Goal: Task Accomplishment & Management: Use online tool/utility

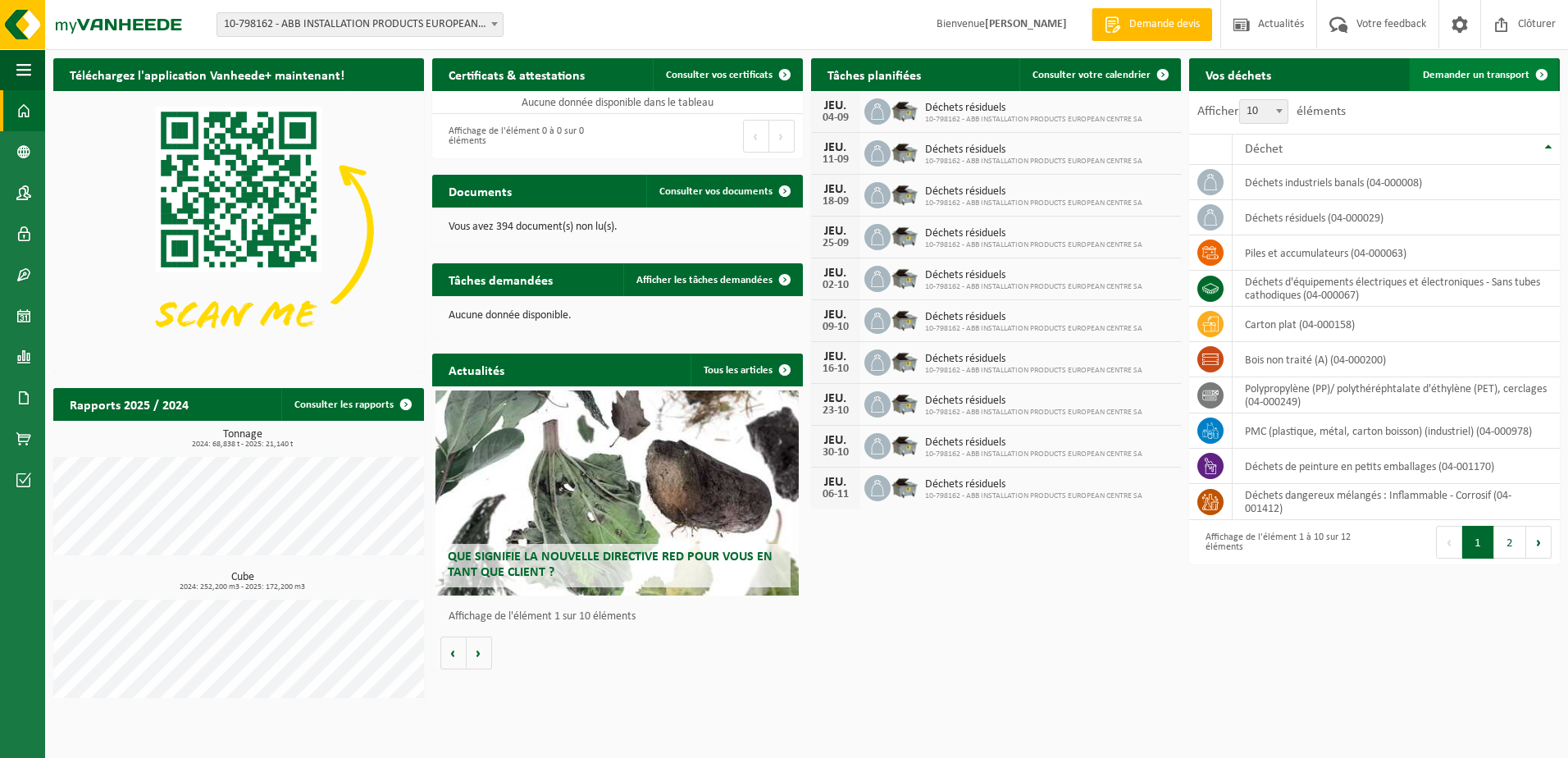
click at [1470, 70] on span "Demander un transport" at bounding box center [1476, 74] width 107 height 10
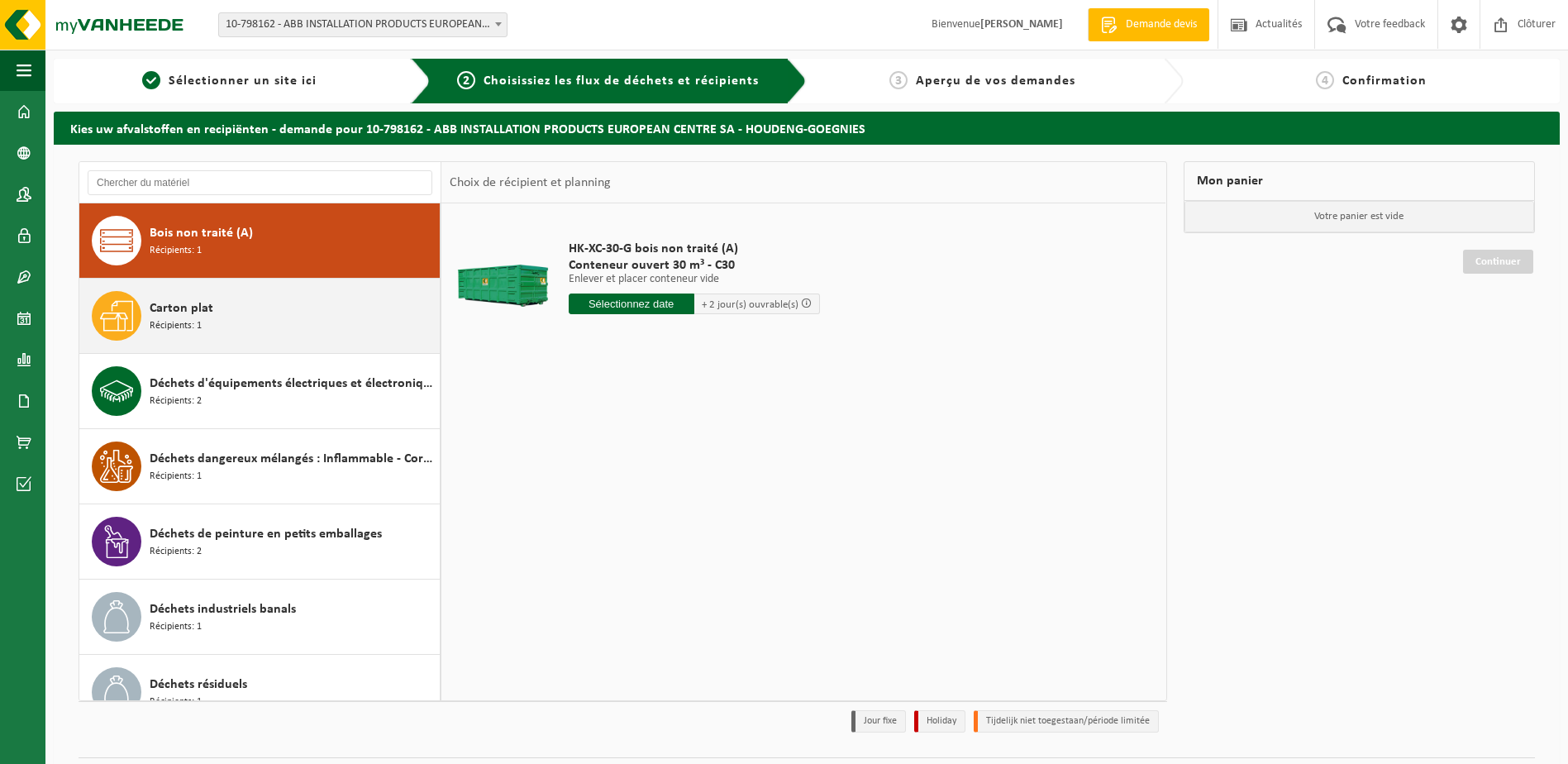
click at [217, 320] on div "Carton plat Récipients: 1" at bounding box center [292, 315] width 286 height 50
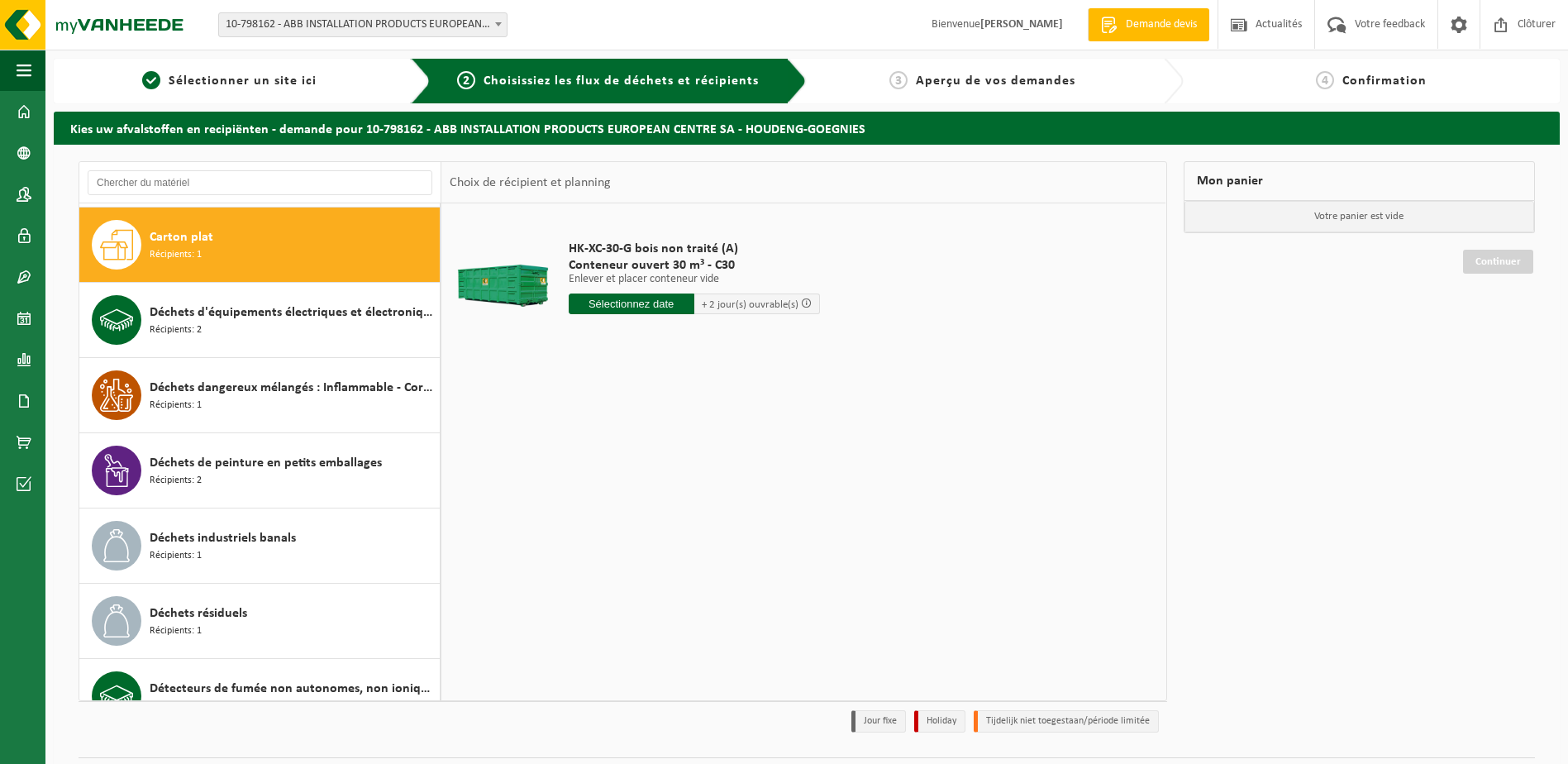
scroll to position [75, 0]
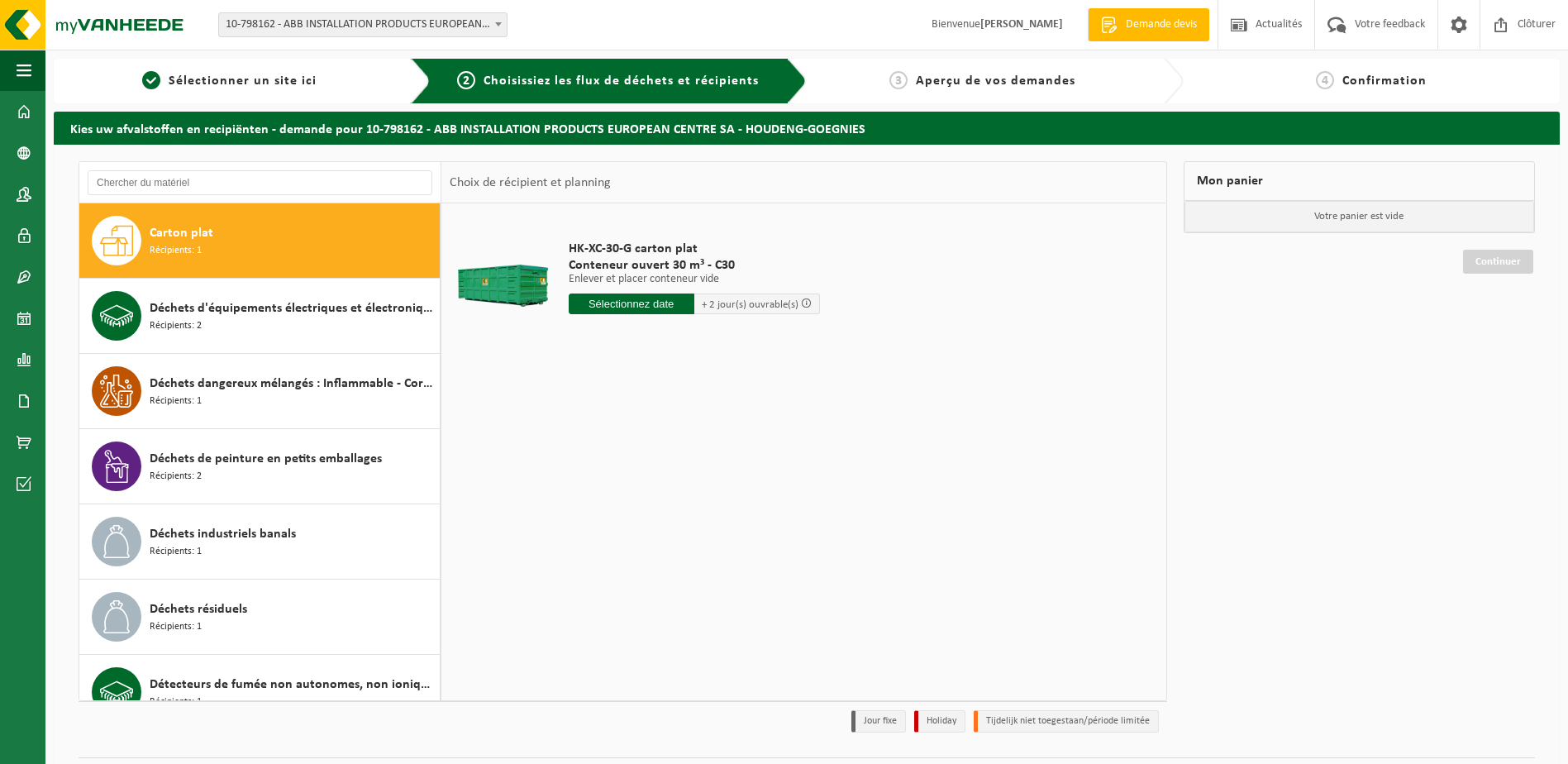
click at [642, 305] on input "text" at bounding box center [632, 304] width 126 height 21
click at [756, 340] on icon at bounding box center [756, 342] width 4 height 8
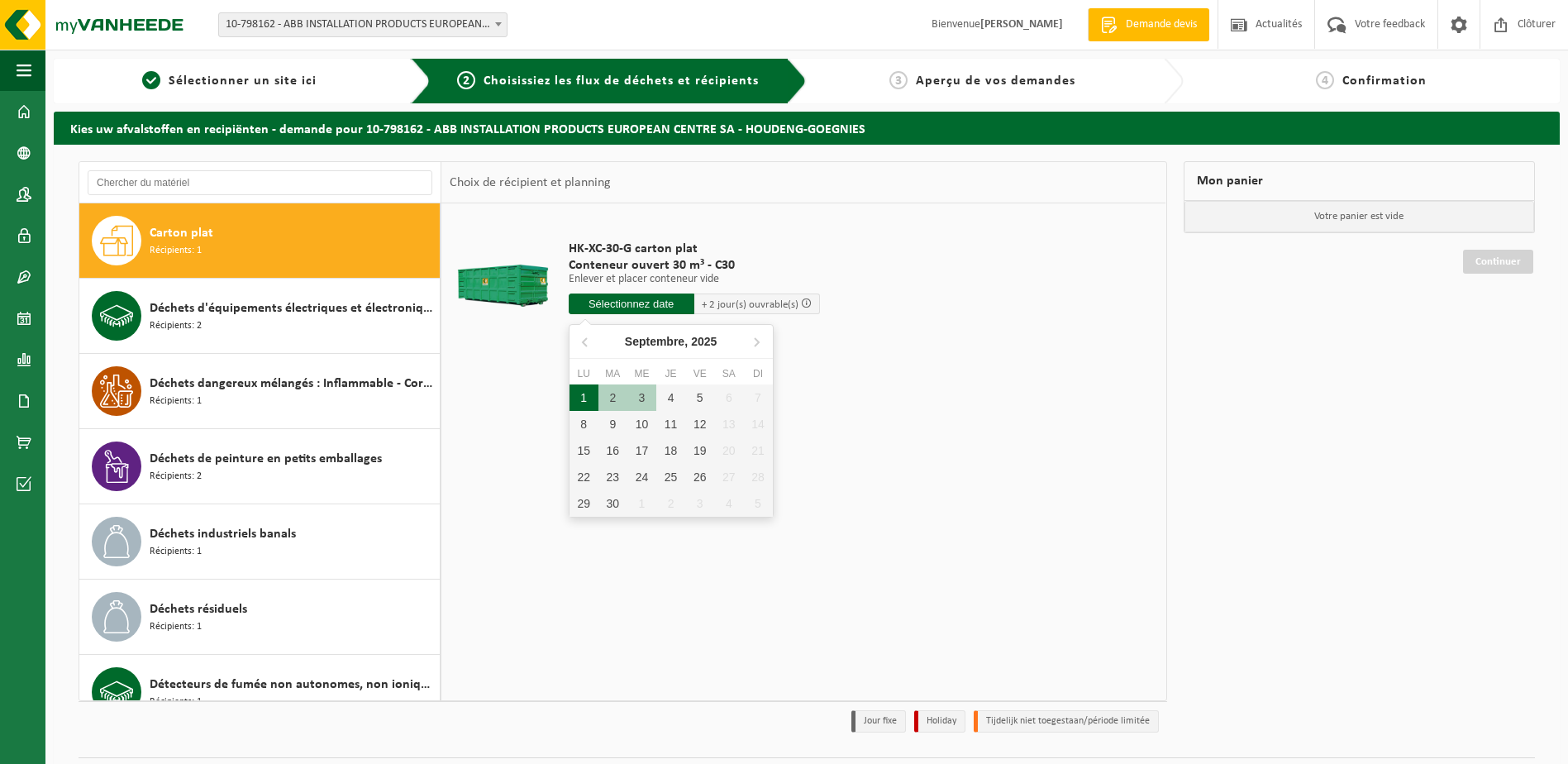
click at [576, 401] on div "1" at bounding box center [584, 397] width 29 height 26
type input "à partir de 2025-09-01"
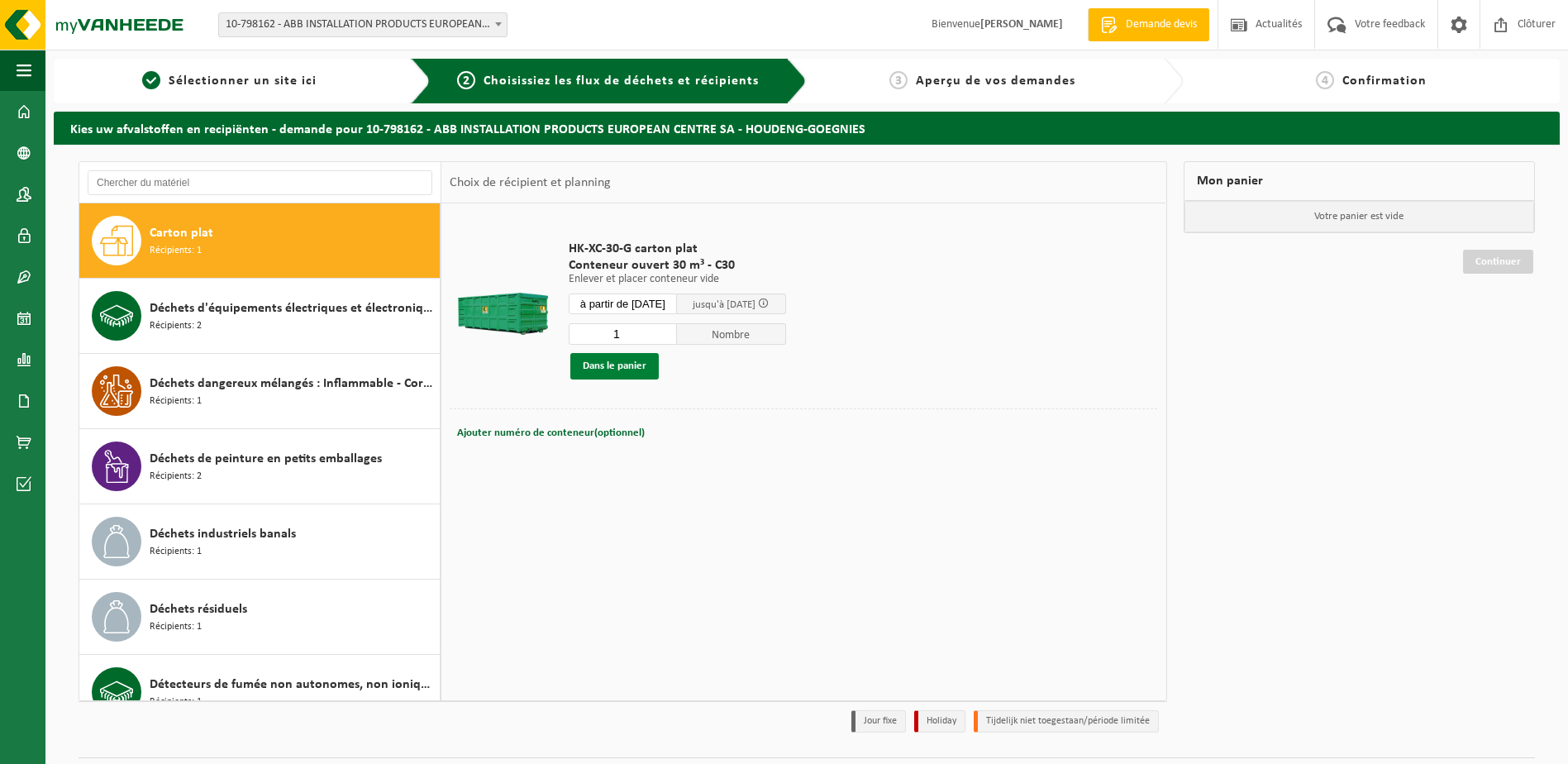
click at [643, 367] on button "Dans le panier" at bounding box center [615, 367] width 88 height 26
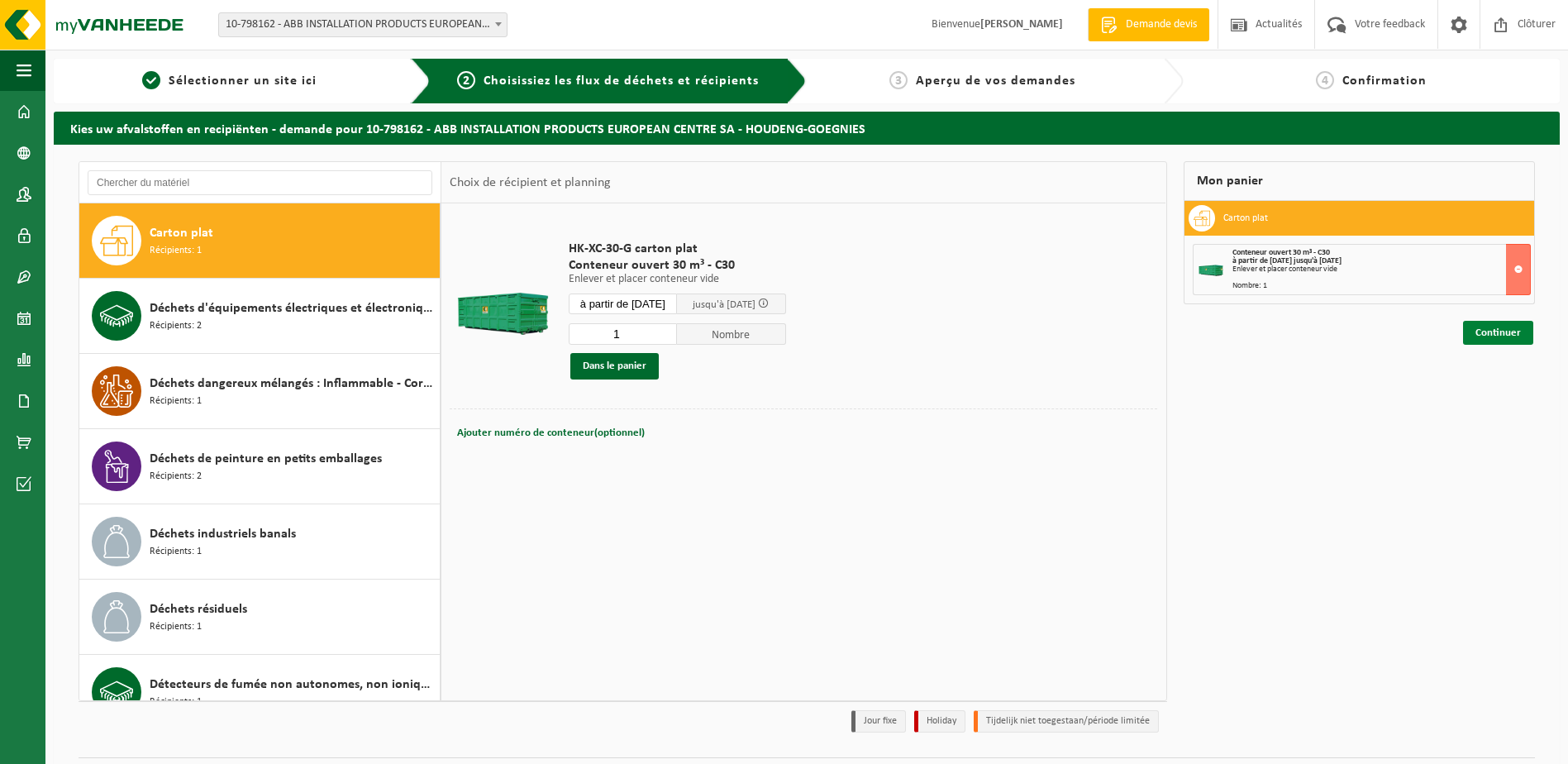
click at [1474, 332] on link "Continuer" at bounding box center [1498, 333] width 70 height 24
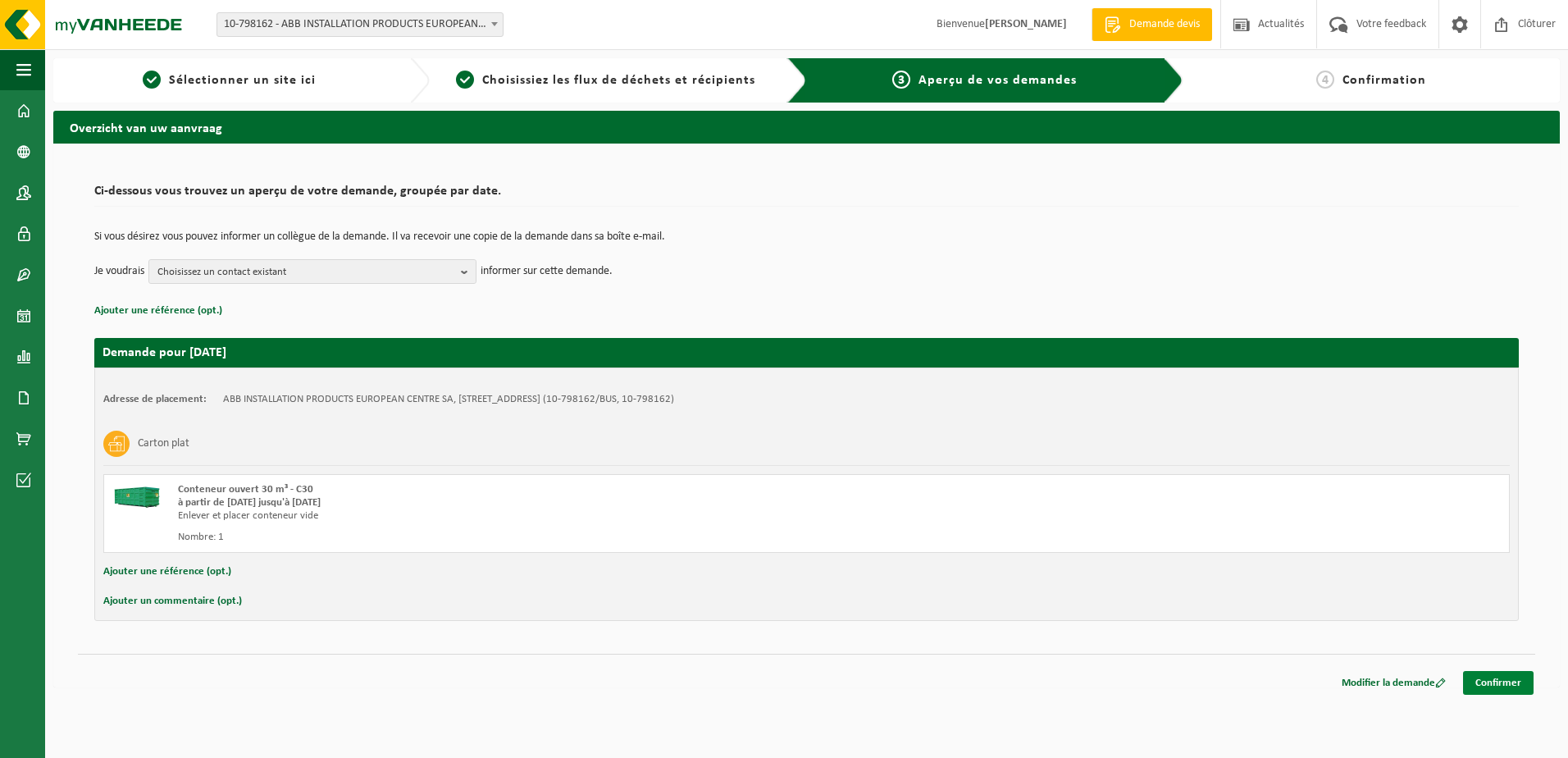
click at [1509, 681] on link "Confirmer" at bounding box center [1498, 683] width 71 height 24
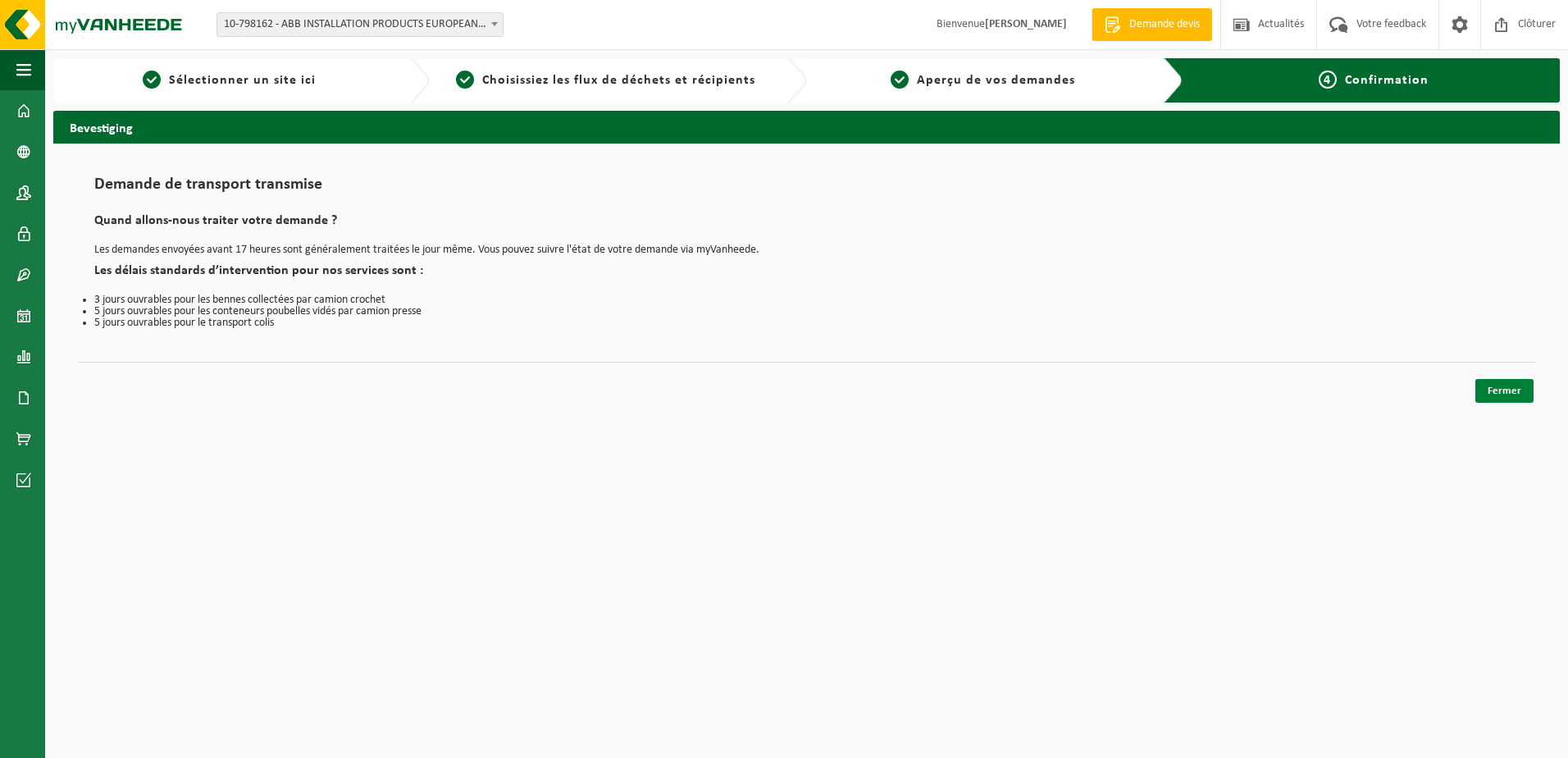
click at [1505, 390] on link "Fermer" at bounding box center [1505, 391] width 59 height 24
